Goal: Find specific page/section: Find specific page/section

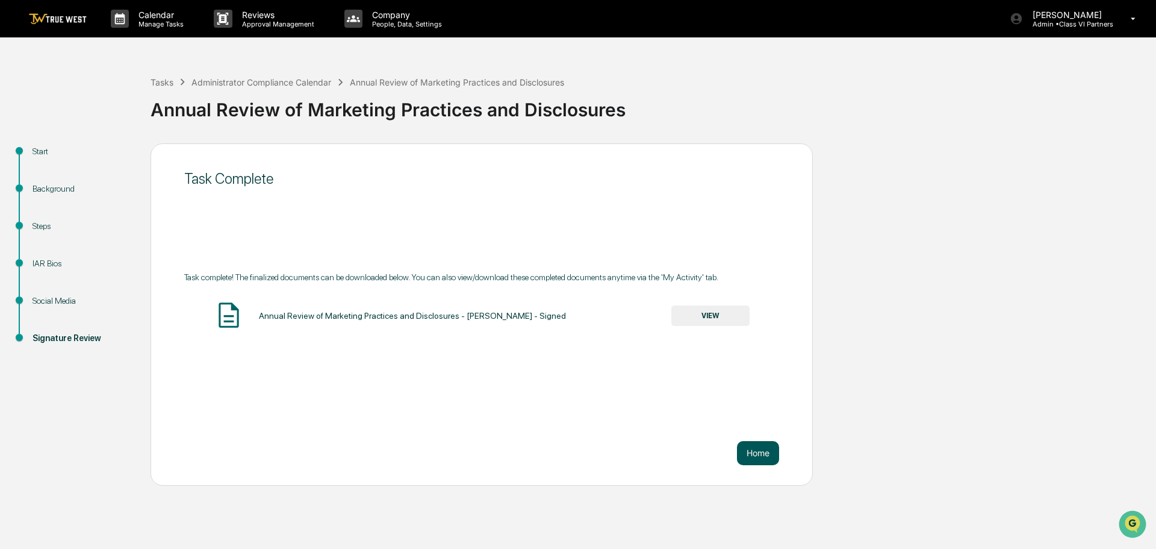
click at [763, 455] on button "Home" at bounding box center [758, 453] width 42 height 24
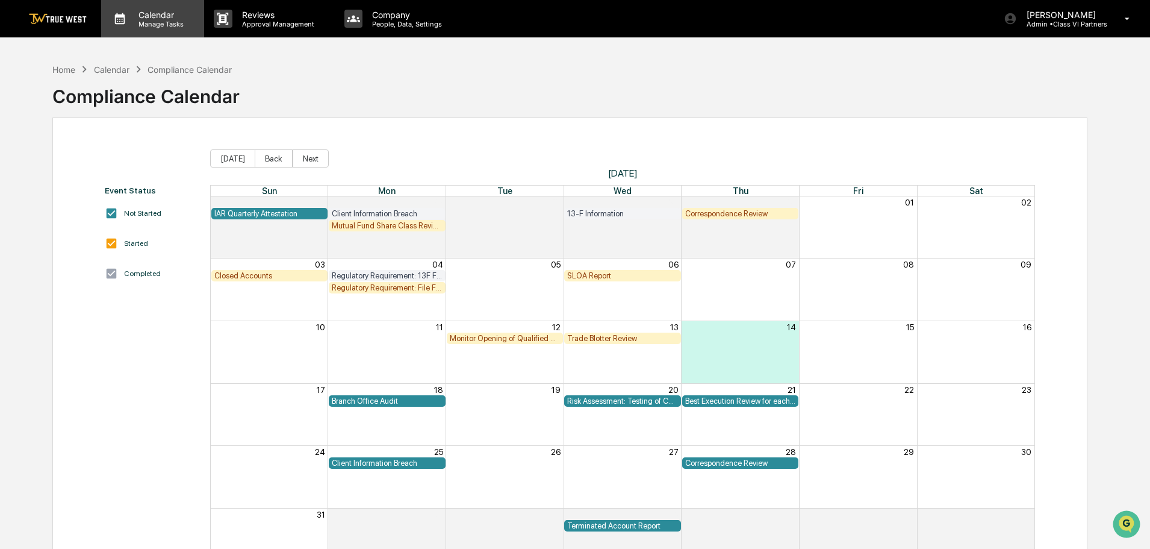
click at [143, 17] on p "Calendar" at bounding box center [159, 15] width 61 height 10
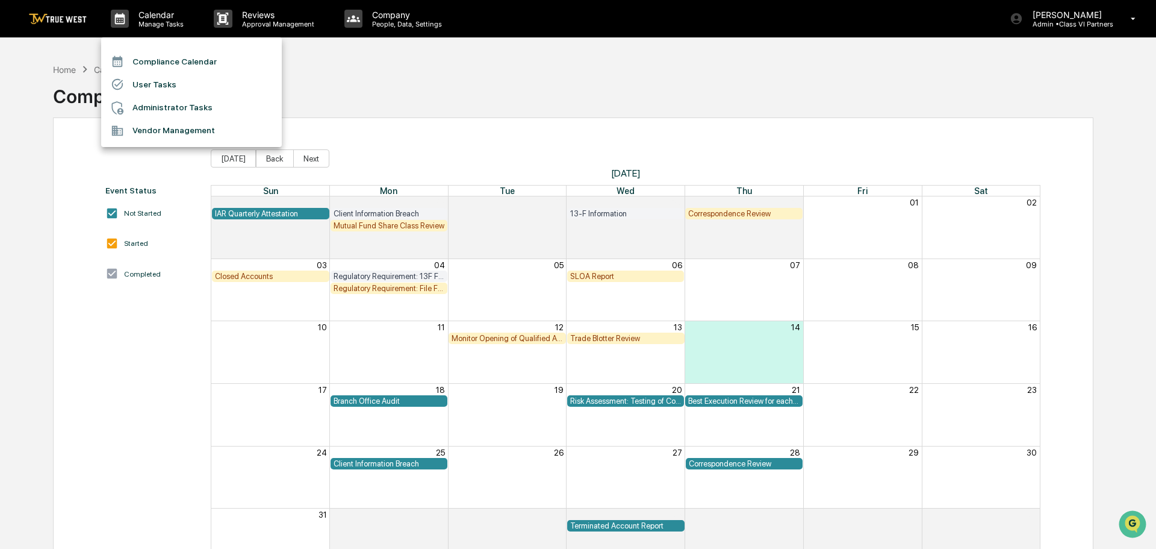
click at [67, 21] on div at bounding box center [578, 274] width 1156 height 549
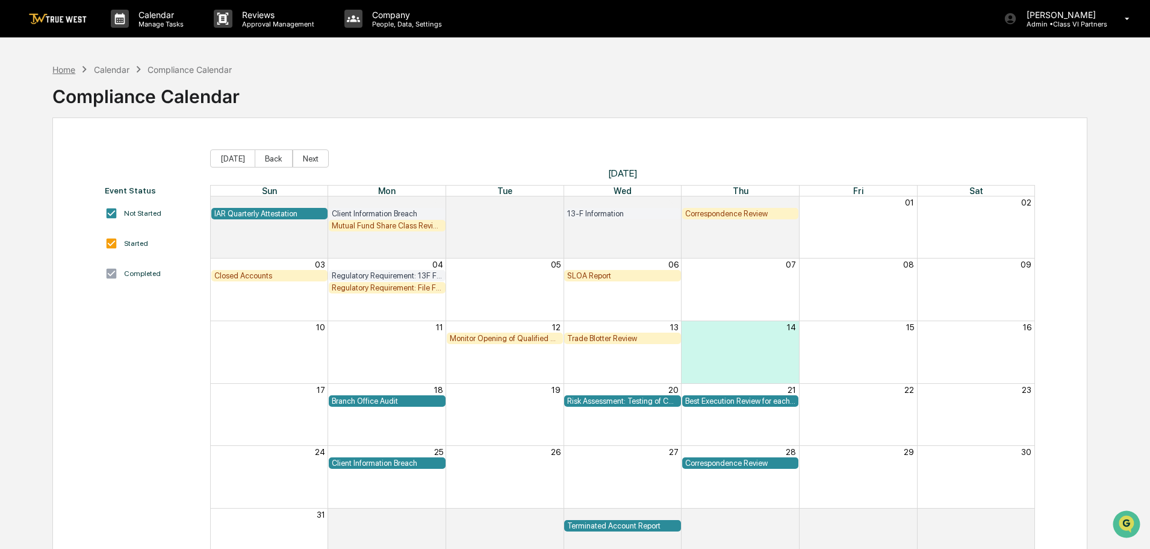
click at [71, 72] on div "Home" at bounding box center [63, 69] width 23 height 10
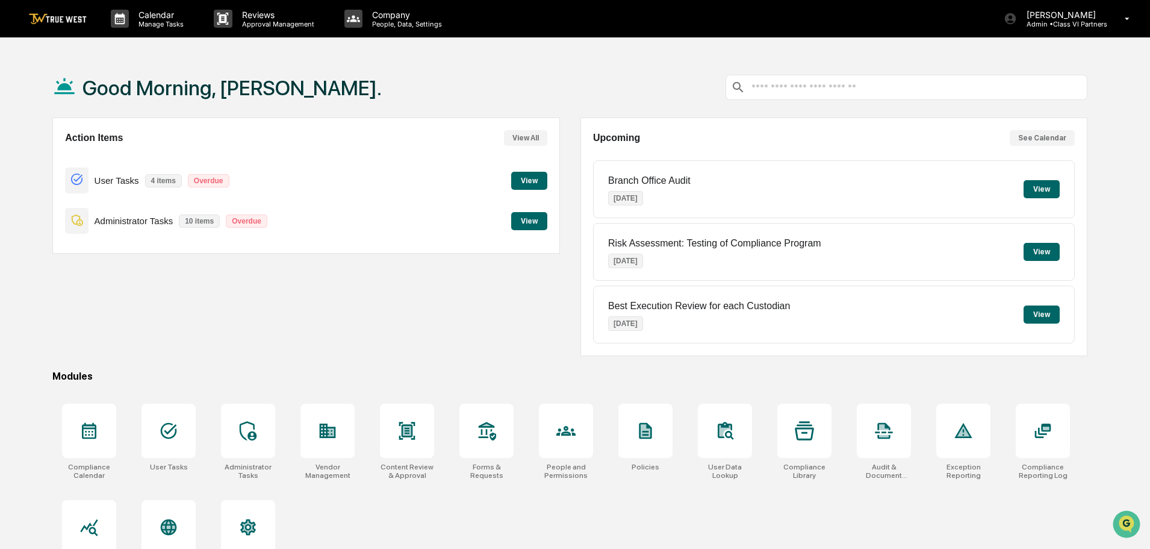
click at [523, 222] on button "View" at bounding box center [529, 221] width 36 height 18
